Goal: Task Accomplishment & Management: Manage account settings

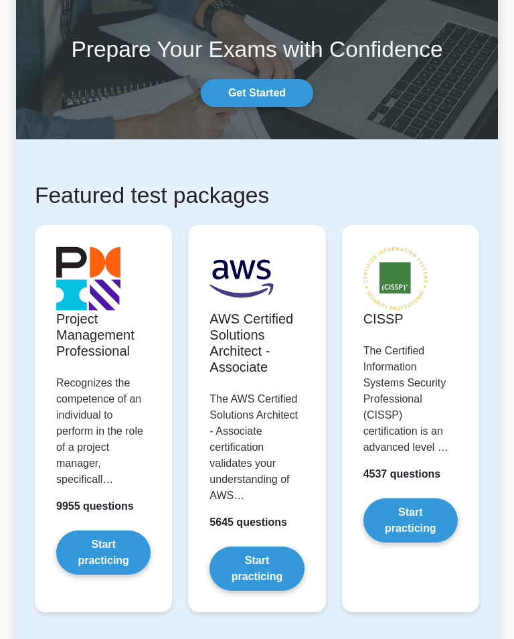
scroll to position [50, 0]
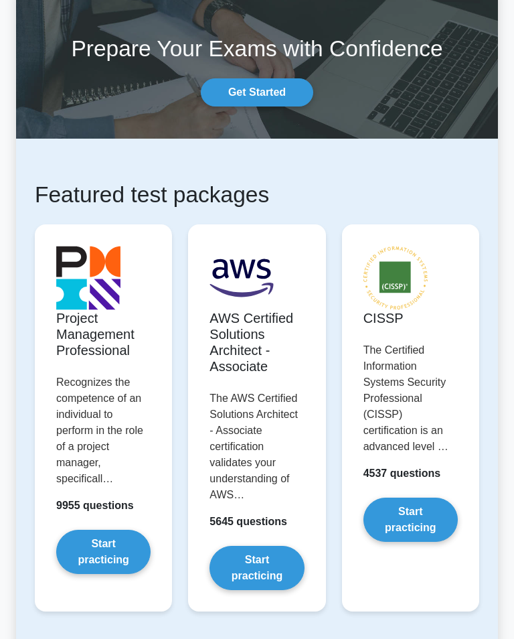
click at [76, 546] on link "Start practicing" at bounding box center [103, 552] width 94 height 44
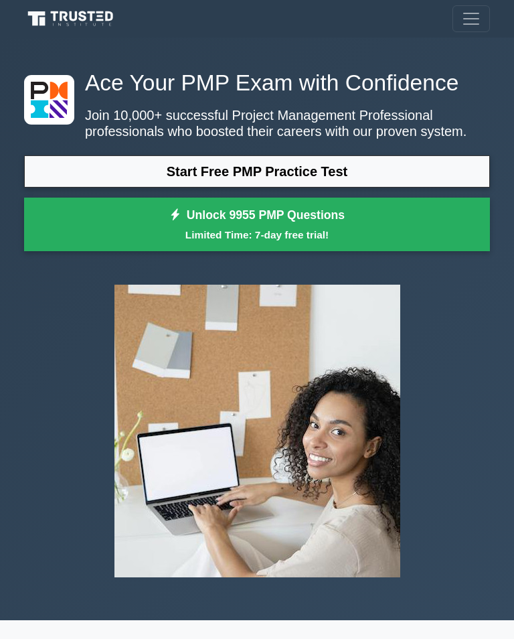
click at [478, 23] on span "Toggle navigation" at bounding box center [471, 19] width 20 height 20
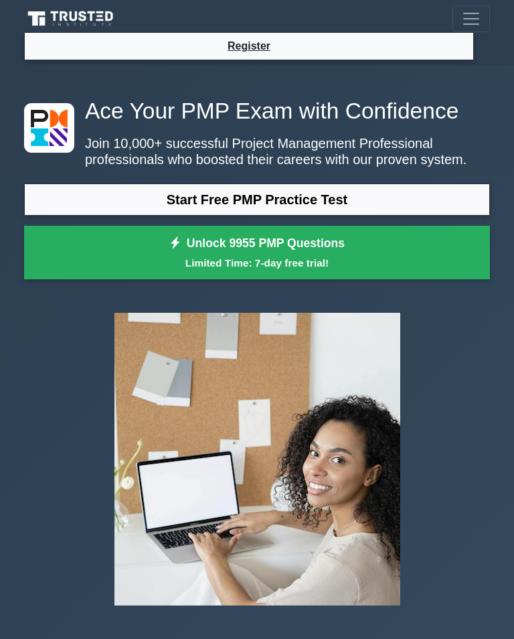
click at [484, 26] on button "Toggle navigation" at bounding box center [472, 18] width 38 height 27
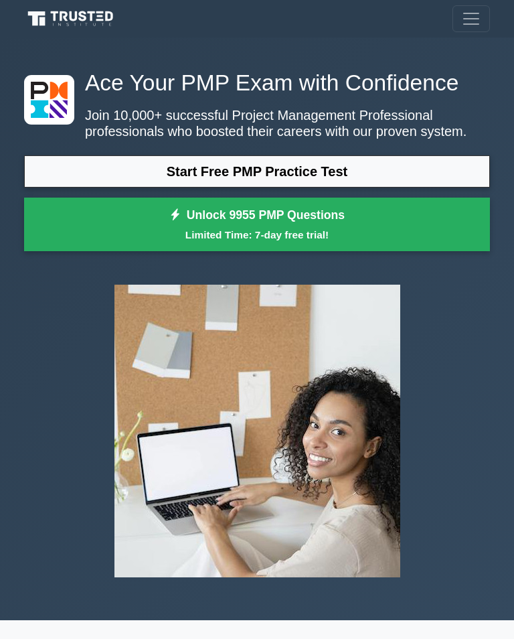
click at [488, 23] on button "Toggle navigation" at bounding box center [472, 18] width 38 height 27
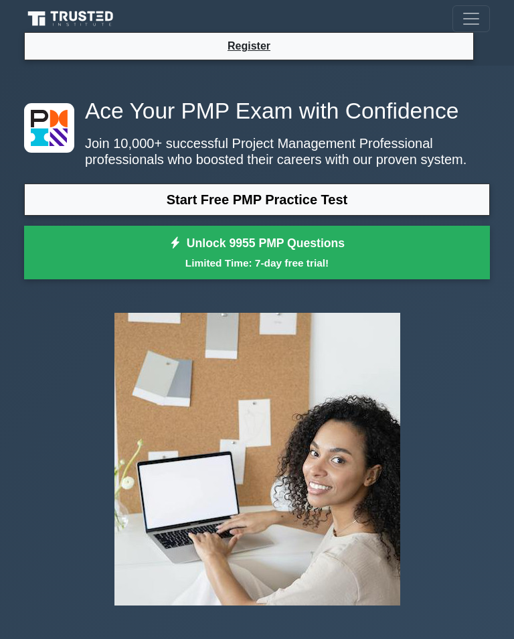
click at [360, 50] on li "Register" at bounding box center [249, 46] width 450 height 28
click at [276, 46] on link "Register" at bounding box center [249, 46] width 59 height 17
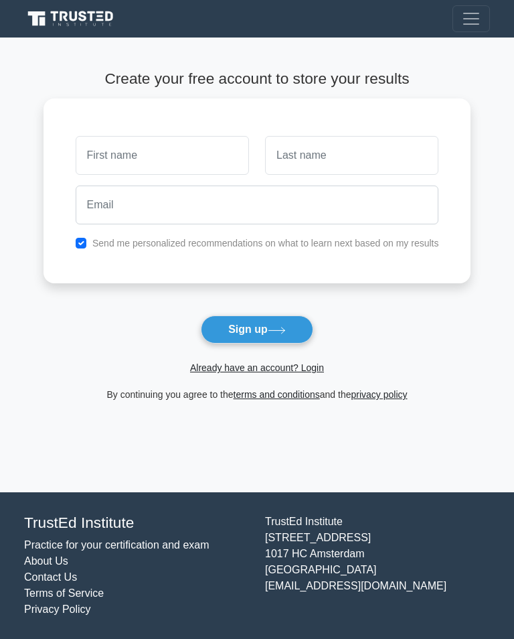
click at [204, 370] on link "Already have an account? Login" at bounding box center [257, 367] width 134 height 11
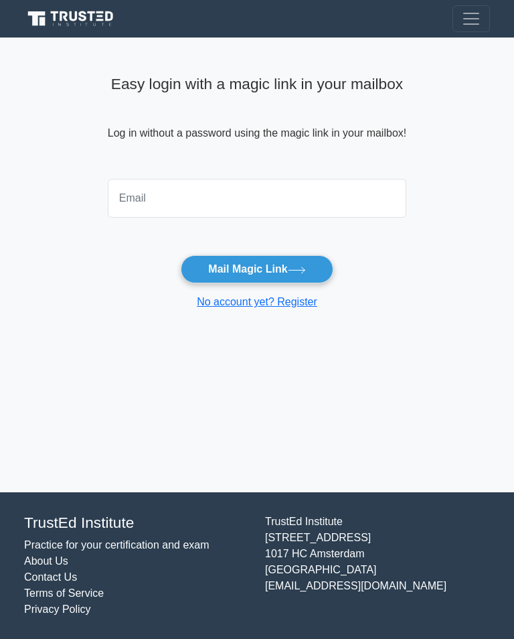
click at [291, 203] on input "email" at bounding box center [257, 198] width 299 height 39
click at [257, 269] on button "Mail Magic Link" at bounding box center [257, 269] width 152 height 28
type input "courtney.bryce334@gmail.com"
click at [309, 280] on button "Mail Magic Link" at bounding box center [257, 269] width 152 height 28
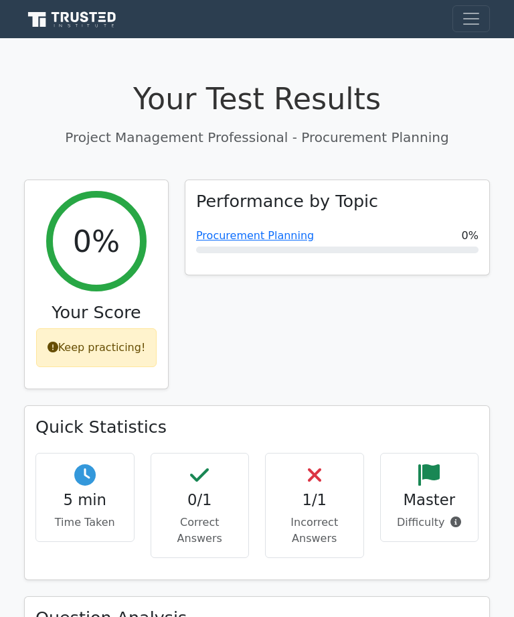
click at [381, 342] on div "Performance by Topic Procurement Planning 0%" at bounding box center [337, 291] width 321 height 225
click at [467, 25] on span "Toggle navigation" at bounding box center [471, 19] width 20 height 20
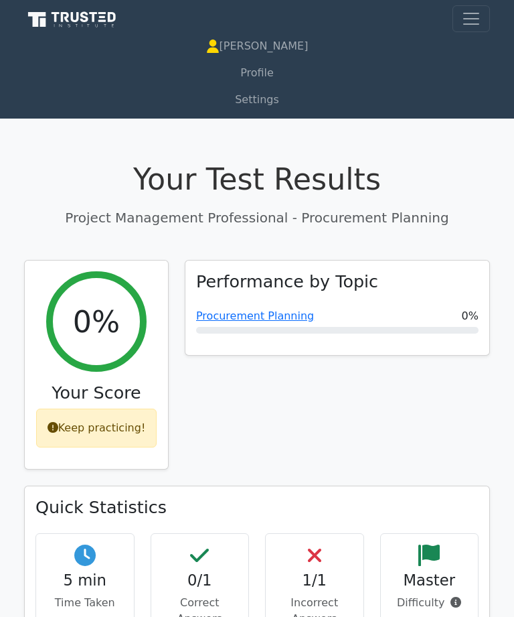
click at [275, 47] on link "[PERSON_NAME]" at bounding box center [257, 46] width 466 height 27
